Goal: Find specific page/section: Find specific page/section

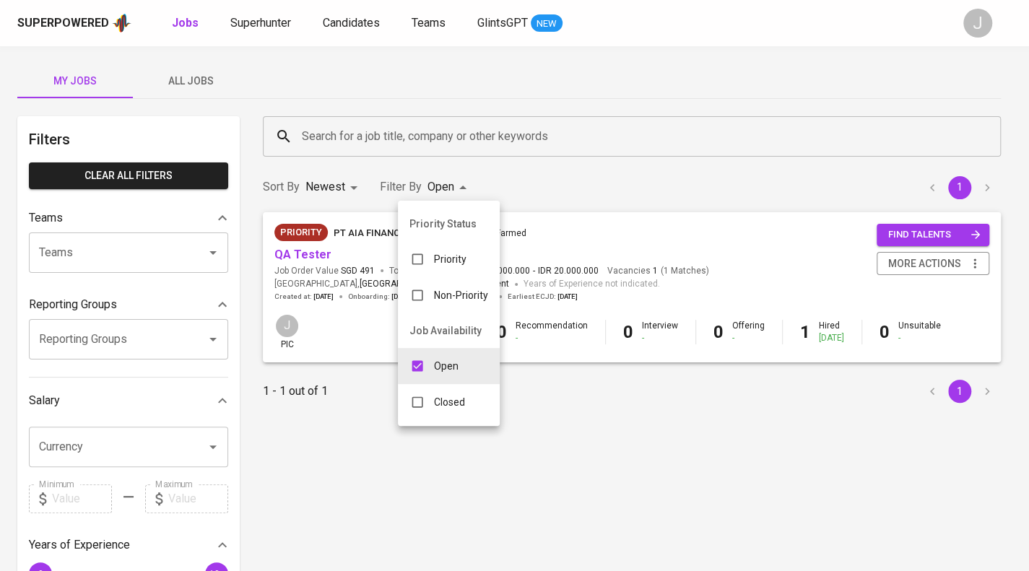
click at [437, 180] on body "Superpowered Jobs Superhunter Candidates Teams GlintsGPT NEW J My Jobs All Jobs…" at bounding box center [514, 492] width 1029 height 985
click at [420, 404] on input "checkbox" at bounding box center [417, 401] width 27 height 27
checkbox input "true"
type input "OPEN,CLOSE"
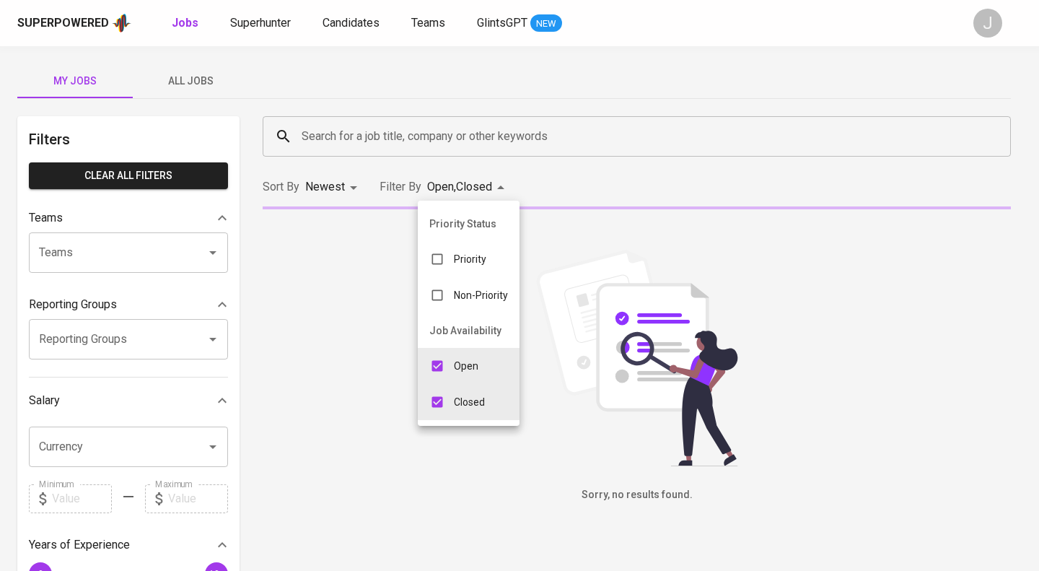
click at [442, 367] on input "checkbox" at bounding box center [437, 365] width 27 height 27
checkbox input "false"
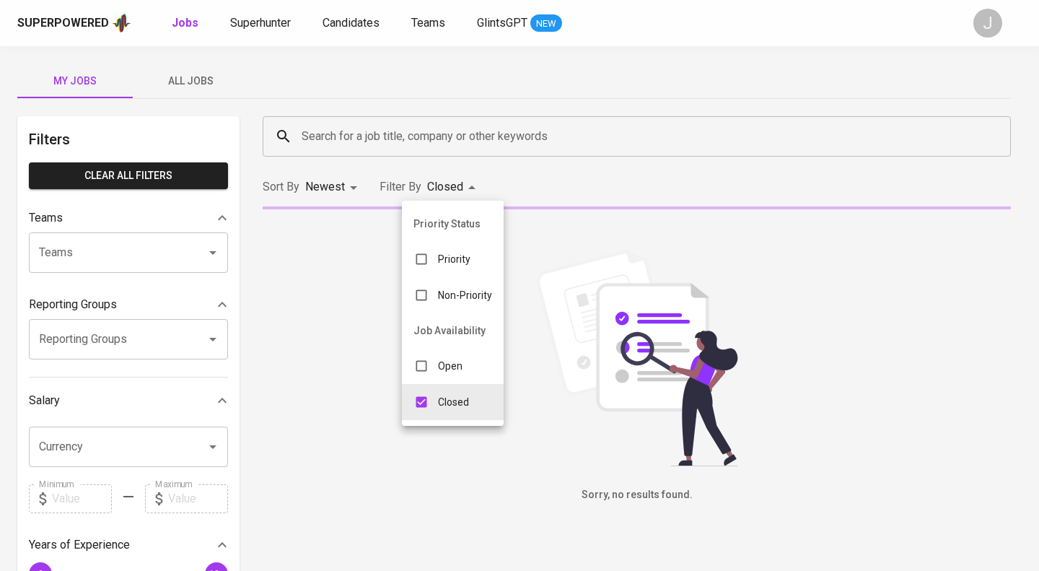
type input "CLOSE"
click at [401, 138] on div at bounding box center [519, 285] width 1039 height 571
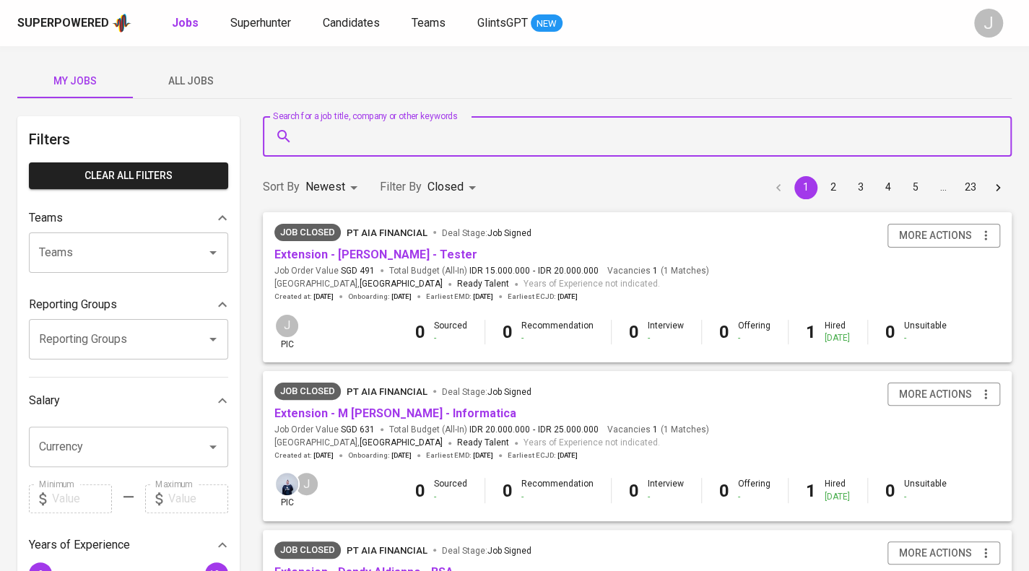
click at [384, 139] on input "Search for a job title, company or other keywords" at bounding box center [640, 136] width 685 height 27
type input "SG konzept"
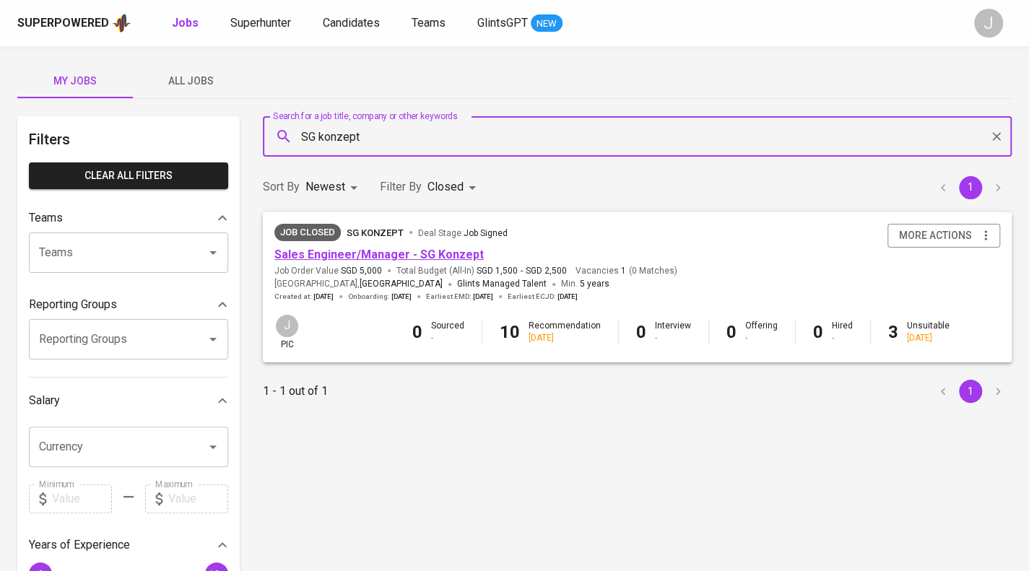
click at [339, 256] on link "Sales Engineer/Manager - SG Konzept" at bounding box center [378, 255] width 209 height 14
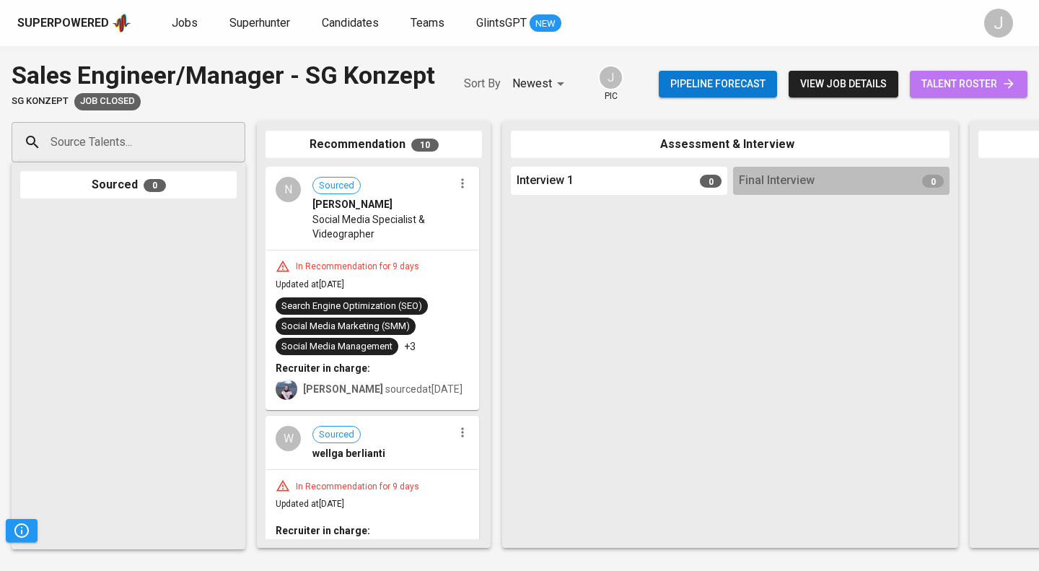
click at [1006, 76] on span "talent roster" at bounding box center [969, 84] width 95 height 18
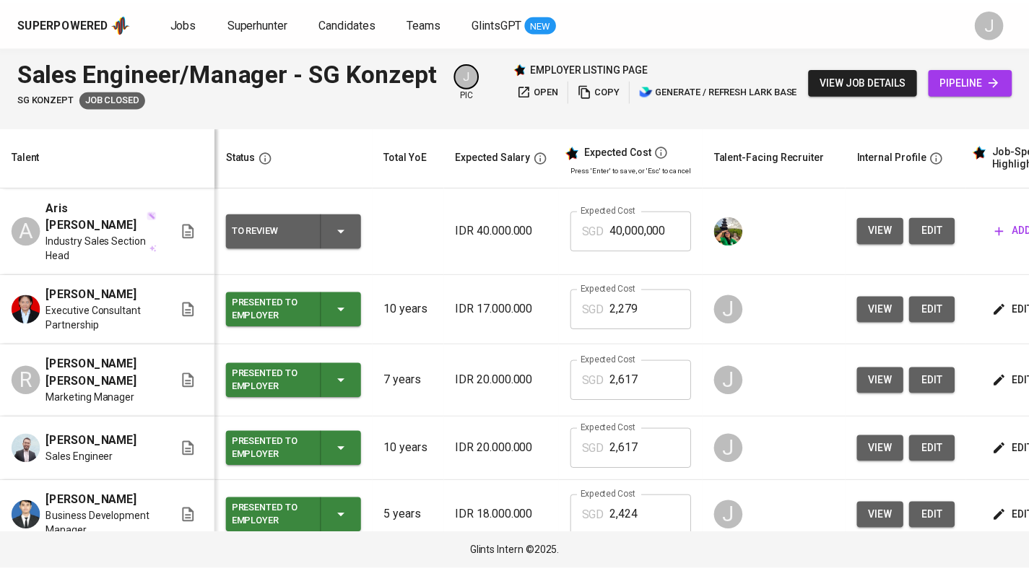
scroll to position [420, 0]
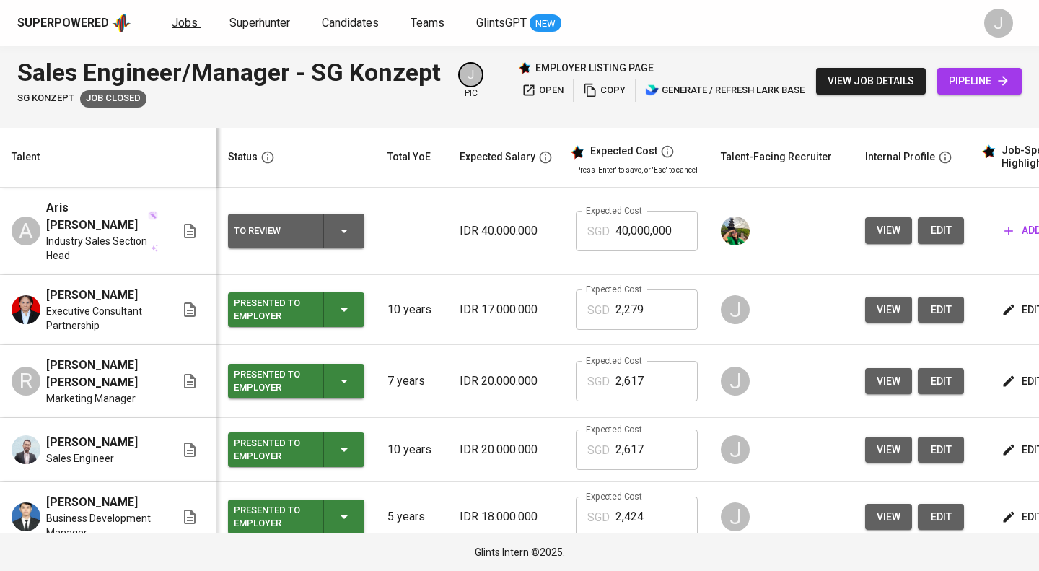
click at [190, 18] on span "Jobs" at bounding box center [185, 23] width 26 height 14
